Goal: Information Seeking & Learning: Get advice/opinions

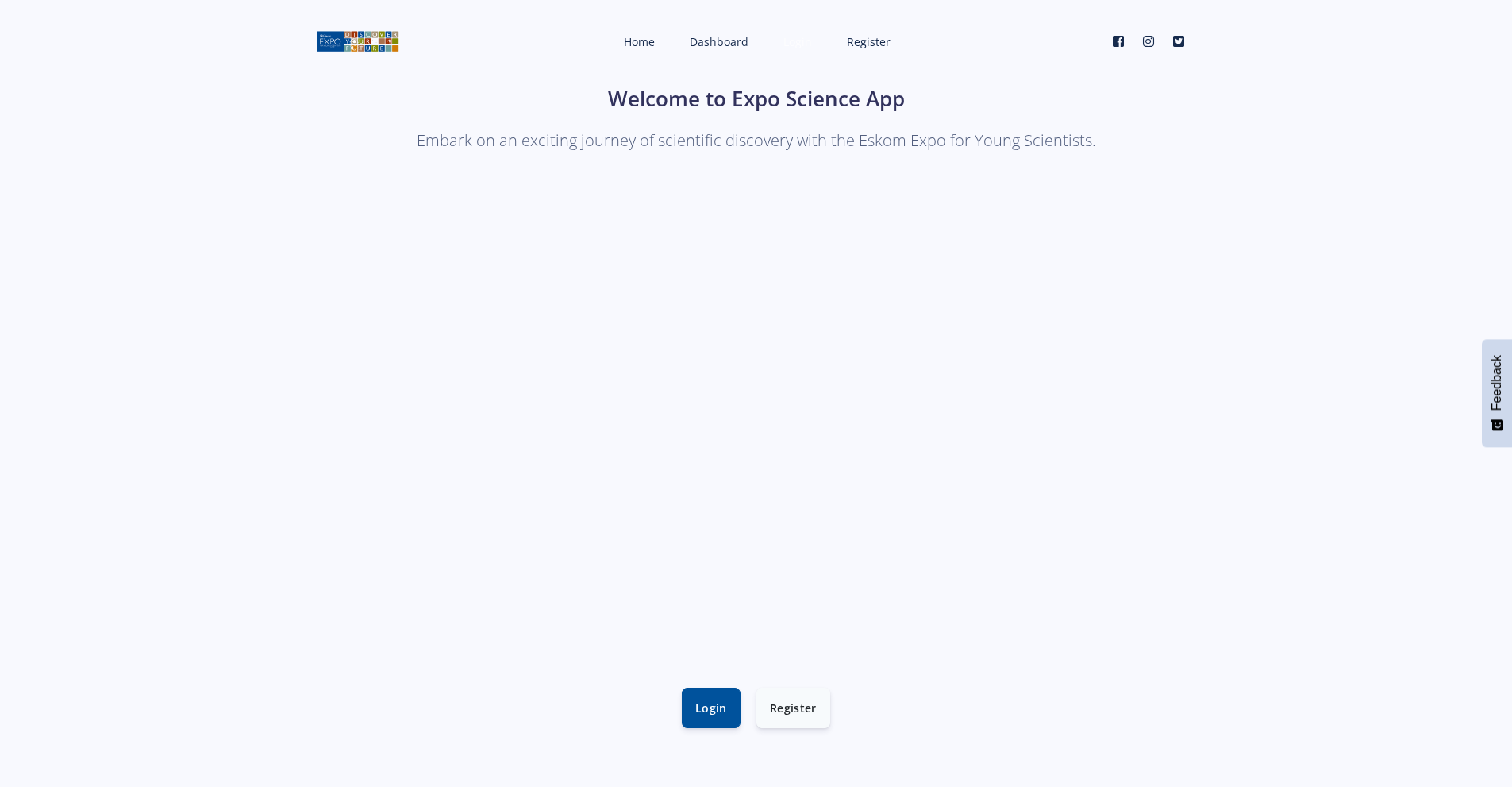
click at [801, 46] on span "Login" at bounding box center [797, 42] width 29 height 15
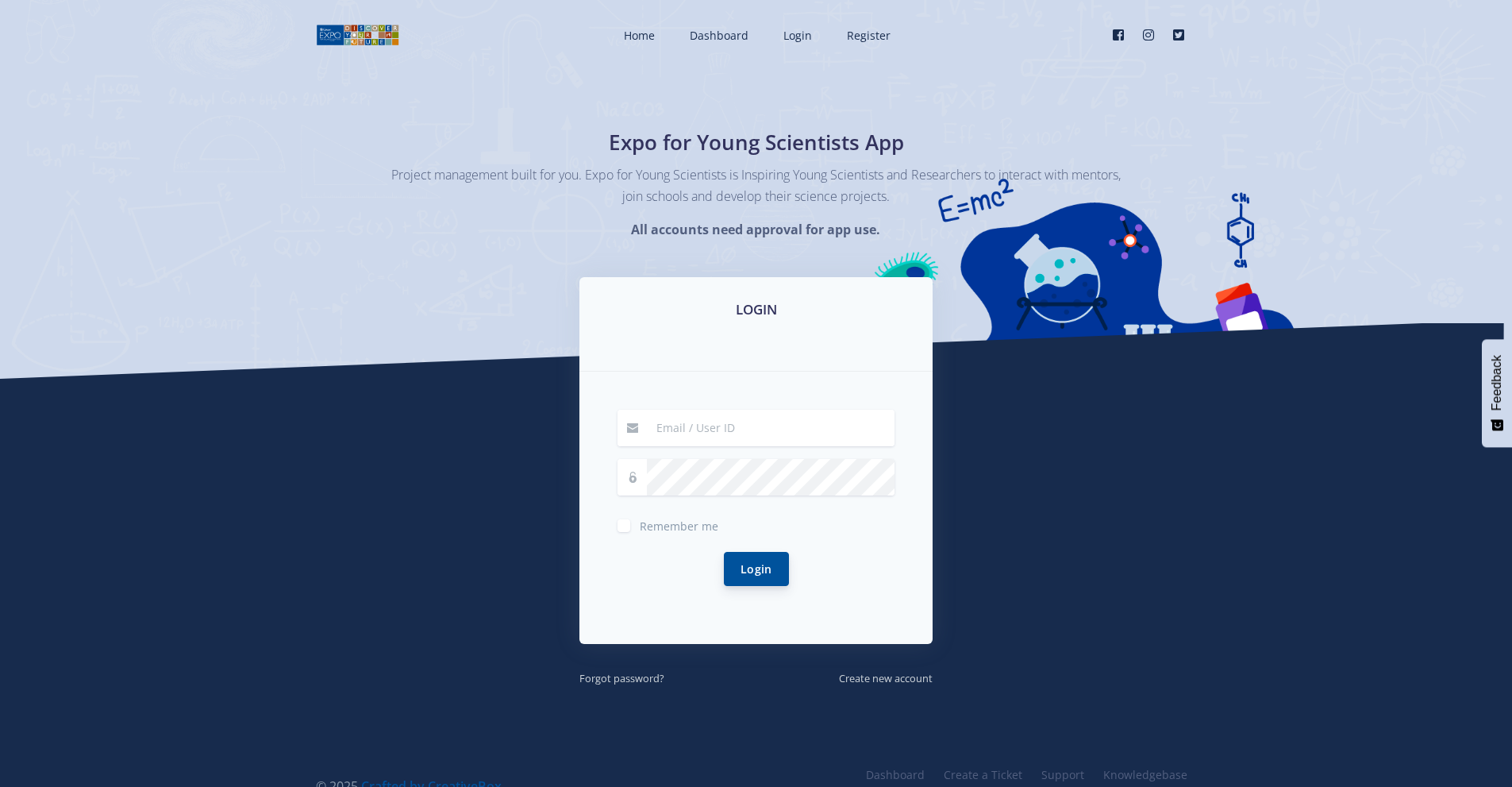
type input "xandererasmus307@gmail.com"
click at [761, 572] on button "Login" at bounding box center [756, 569] width 65 height 35
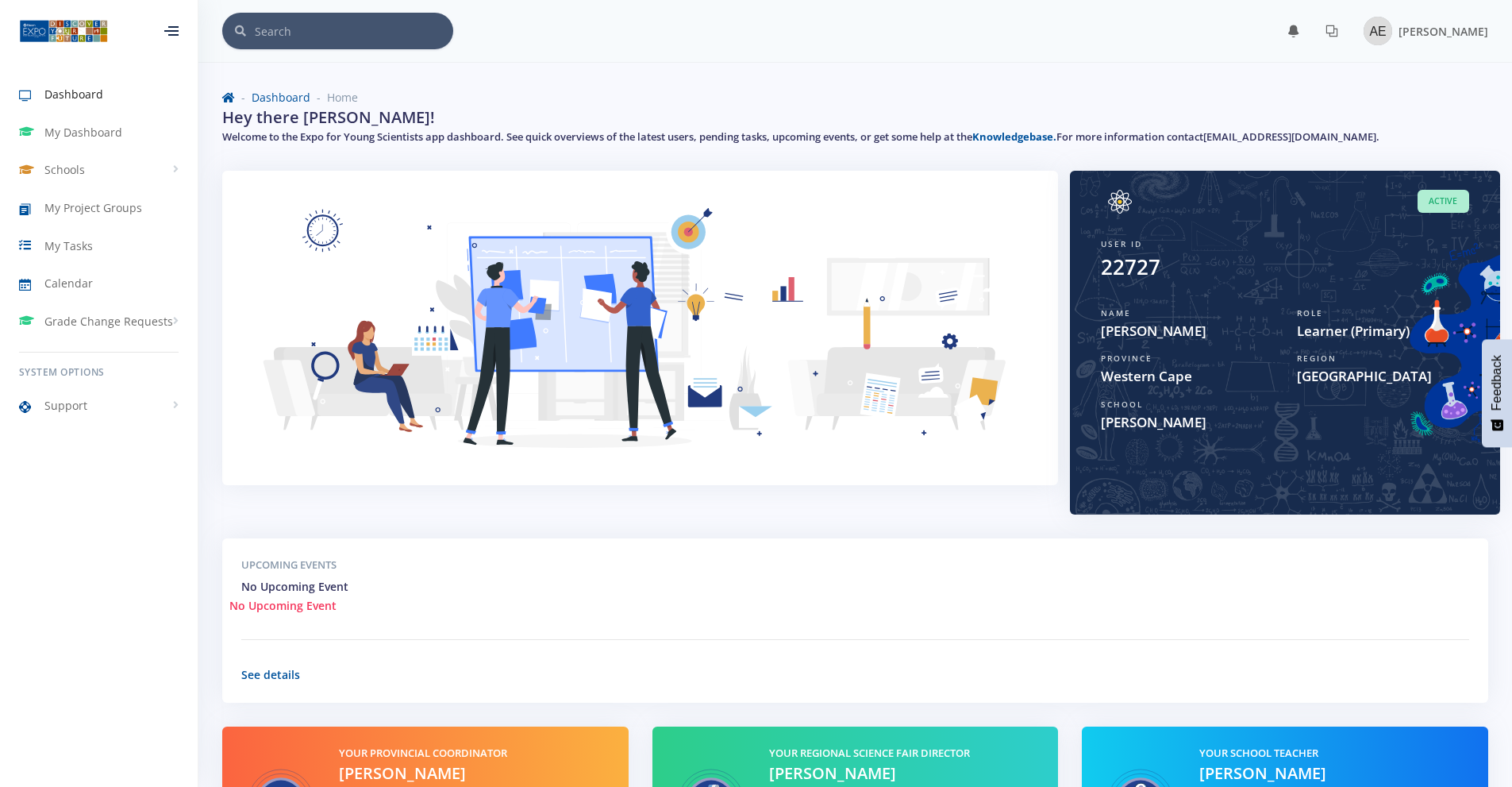
scroll to position [12, 11]
click at [1426, 15] on link "[PERSON_NAME]" at bounding box center [1419, 31] width 137 height 35
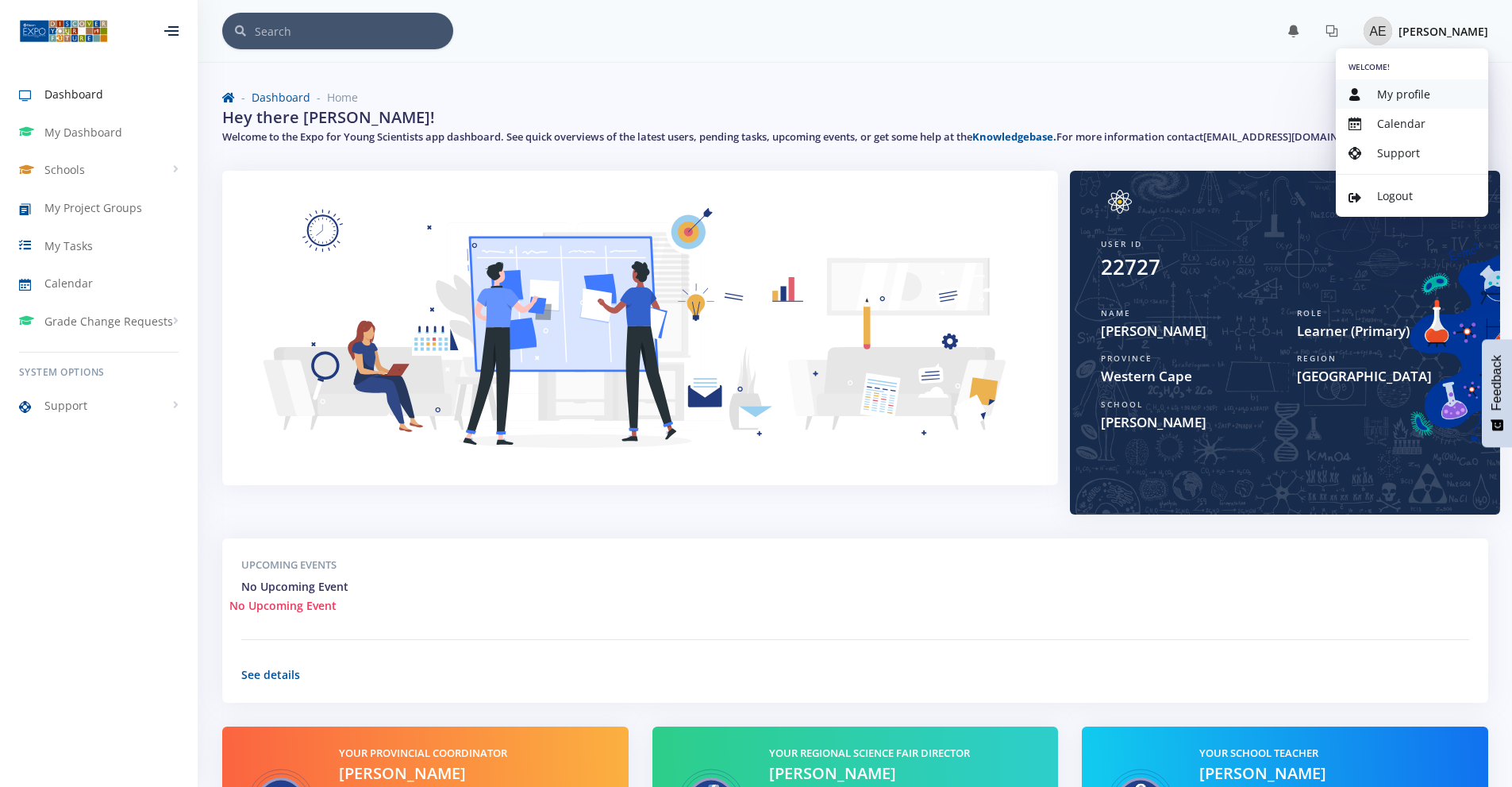
click at [1402, 100] on span "My profile" at bounding box center [1403, 94] width 53 height 15
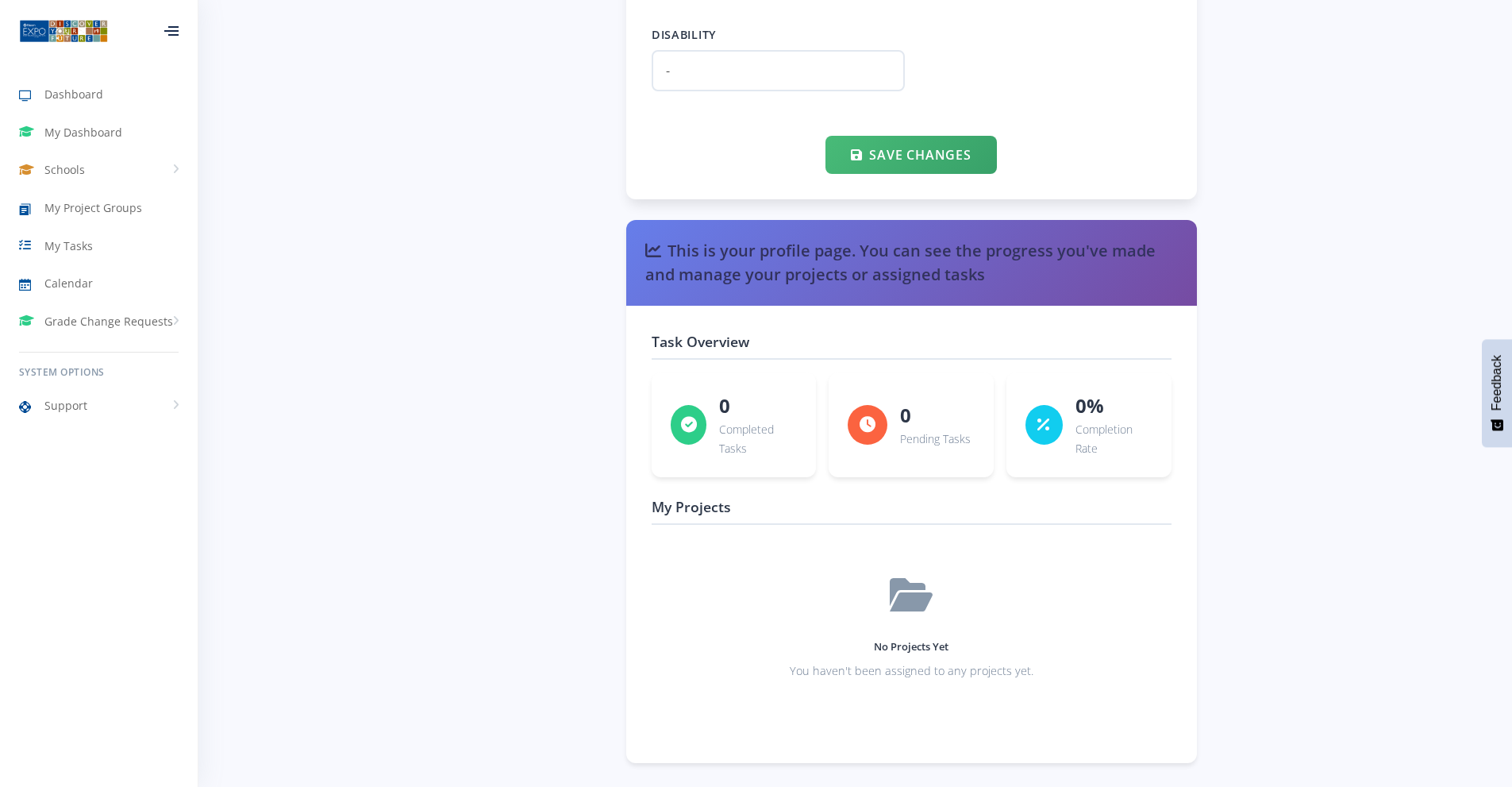
scroll to position [1912, 0]
click at [100, 400] on link "Support" at bounding box center [99, 405] width 197 height 36
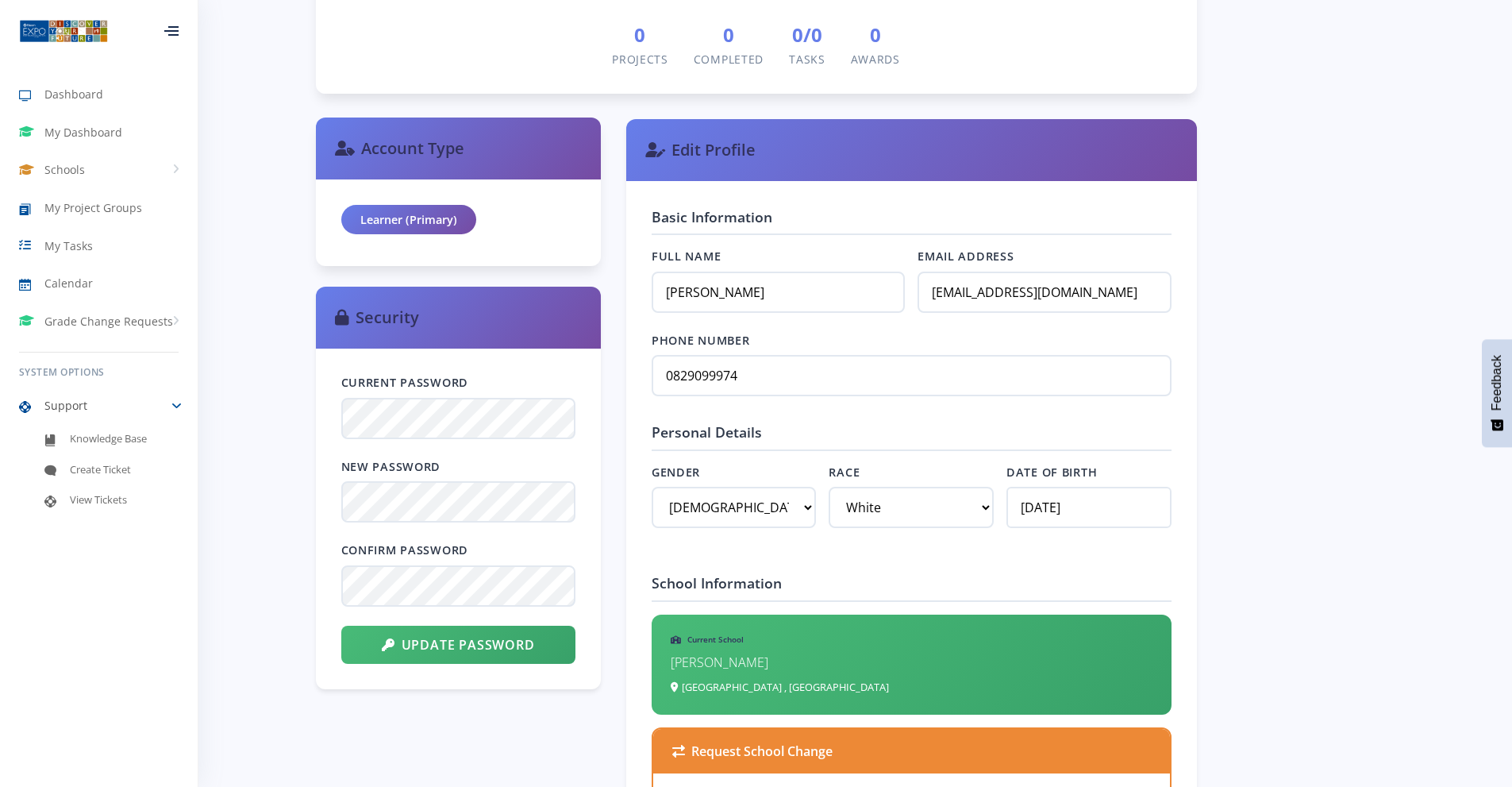
scroll to position [476, 0]
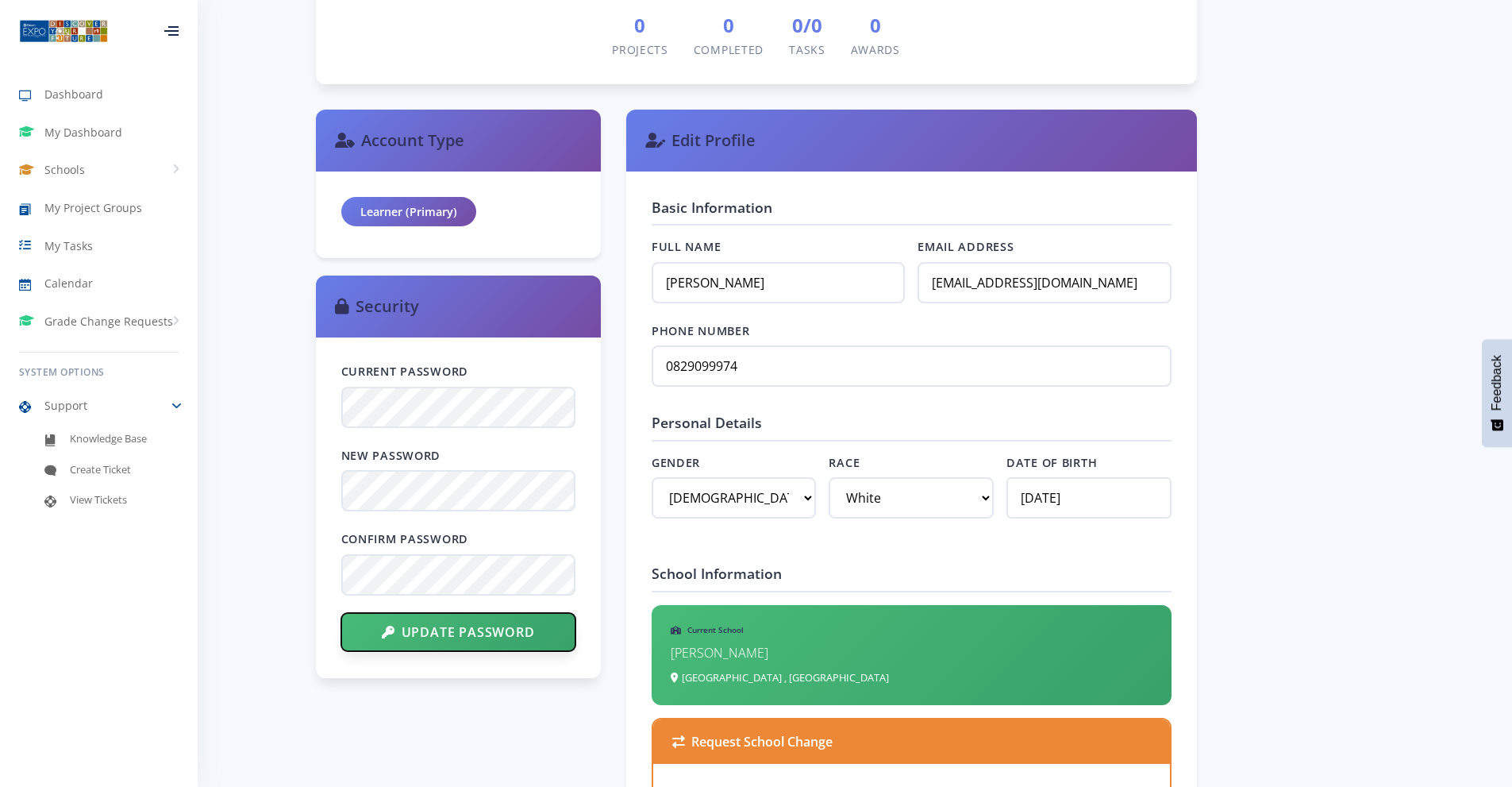
click at [447, 637] on button "Update Password" at bounding box center [458, 632] width 234 height 38
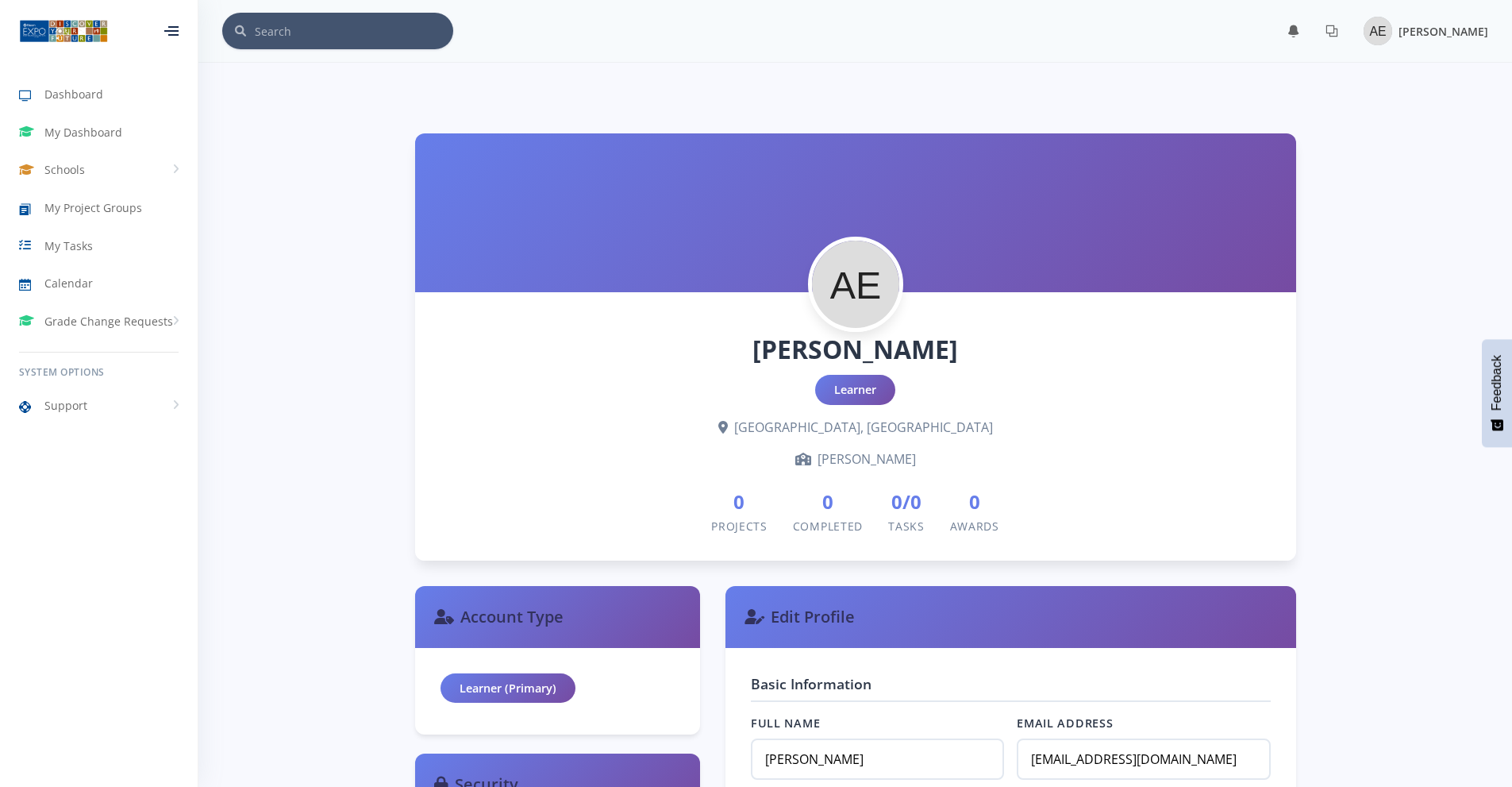
click at [1398, 35] on span "[PERSON_NAME]" at bounding box center [1443, 32] width 90 height 15
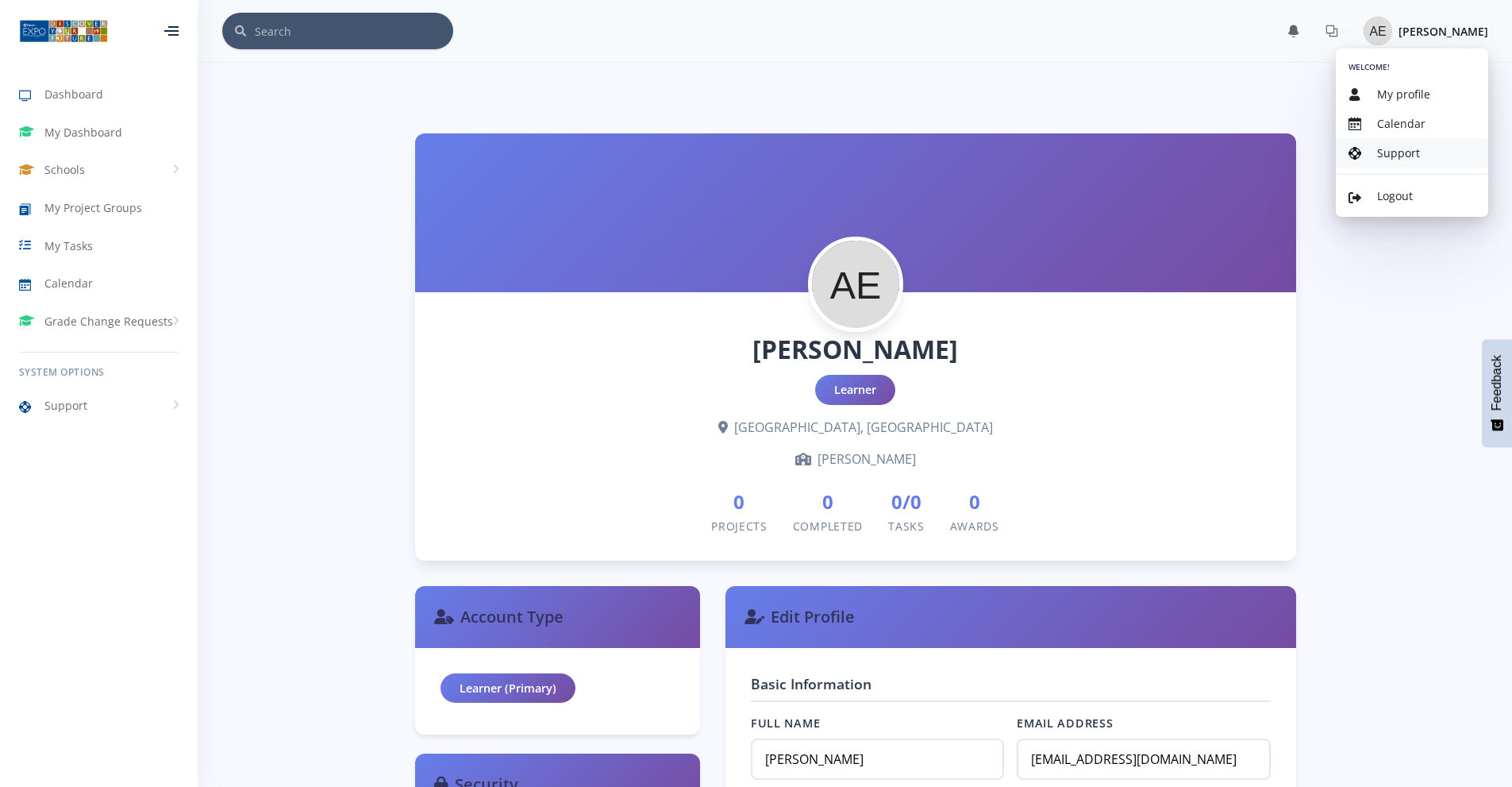
click at [1386, 149] on span "Support" at bounding box center [1398, 153] width 43 height 15
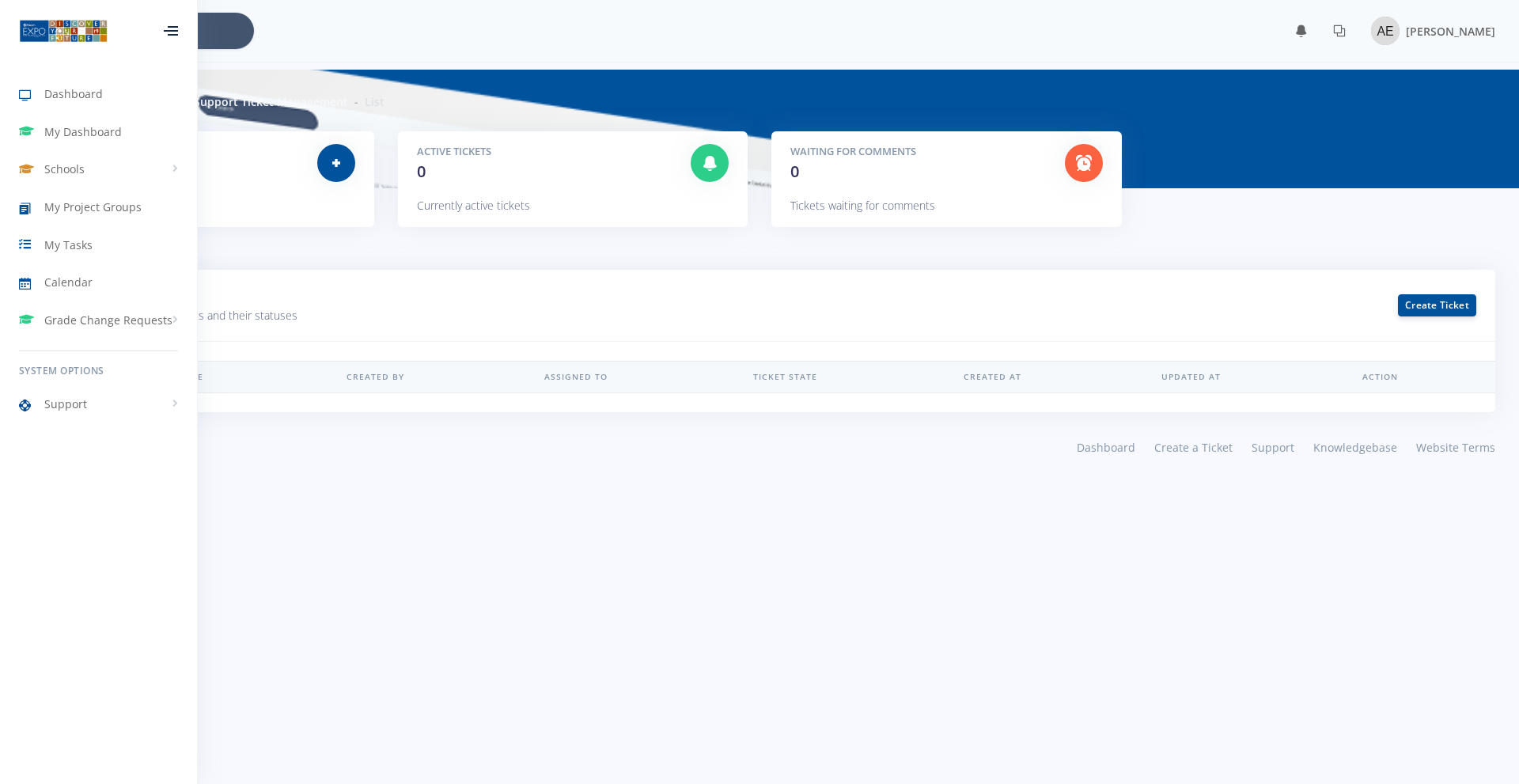
scroll to position [11, 11]
